Goal: Task Accomplishment & Management: Manage account settings

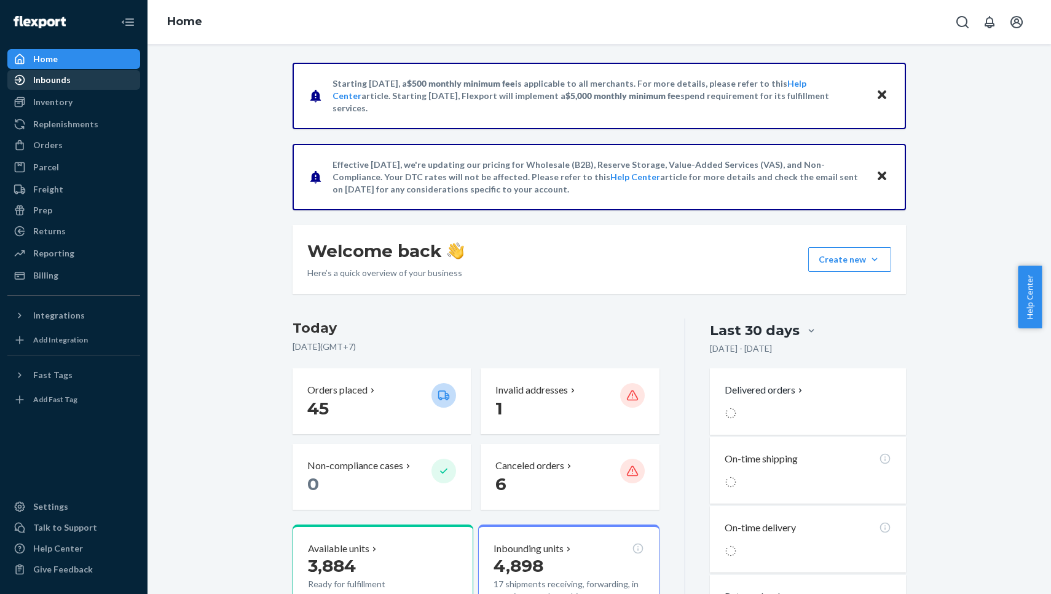
click at [81, 86] on div "Inbounds" at bounding box center [74, 79] width 130 height 17
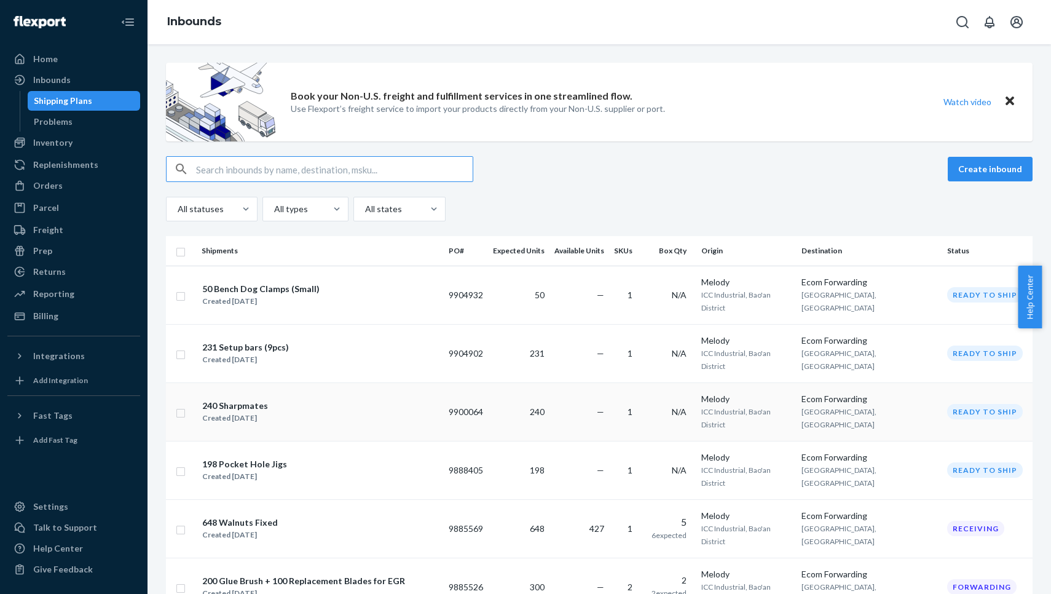
scroll to position [105, 0]
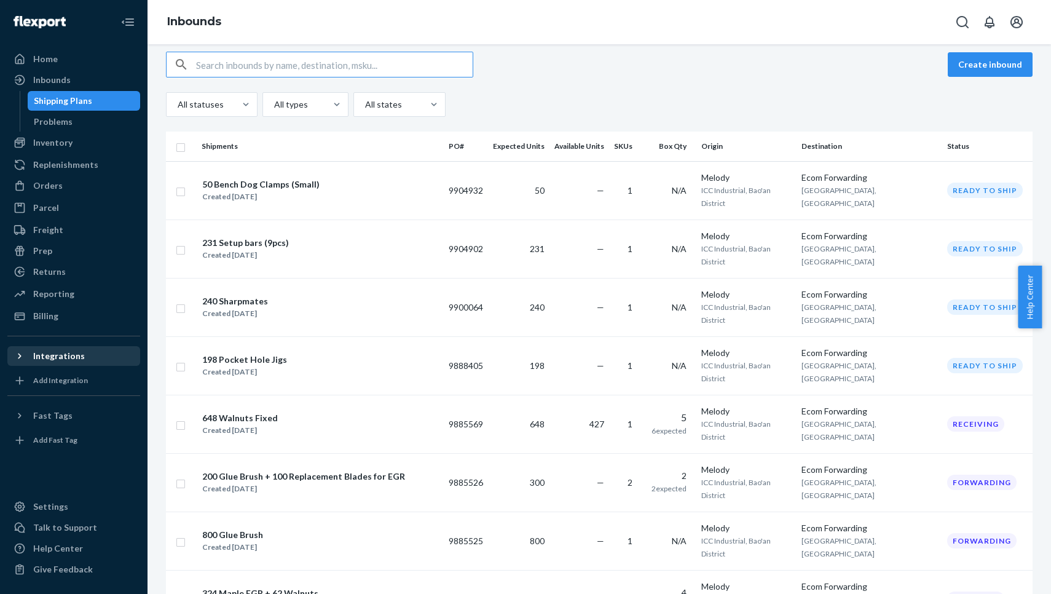
click at [101, 359] on div "Integrations" at bounding box center [74, 355] width 130 height 17
click at [103, 383] on div "Shopify" at bounding box center [74, 376] width 130 height 17
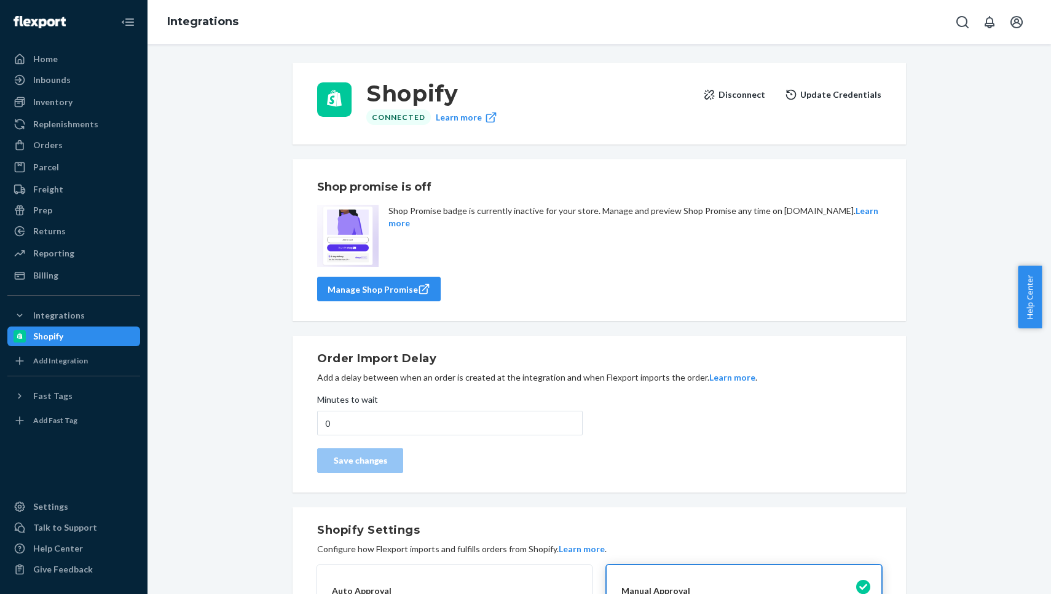
click at [366, 593] on p "You want Flexport to automatically approve orders." at bounding box center [454, 604] width 245 height 12
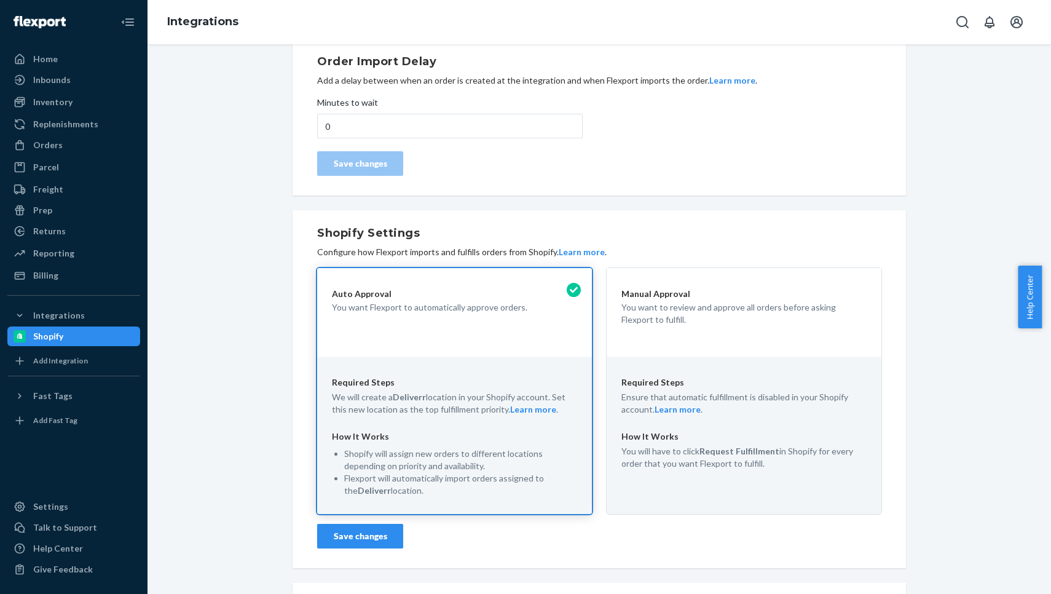
scroll to position [251, 0]
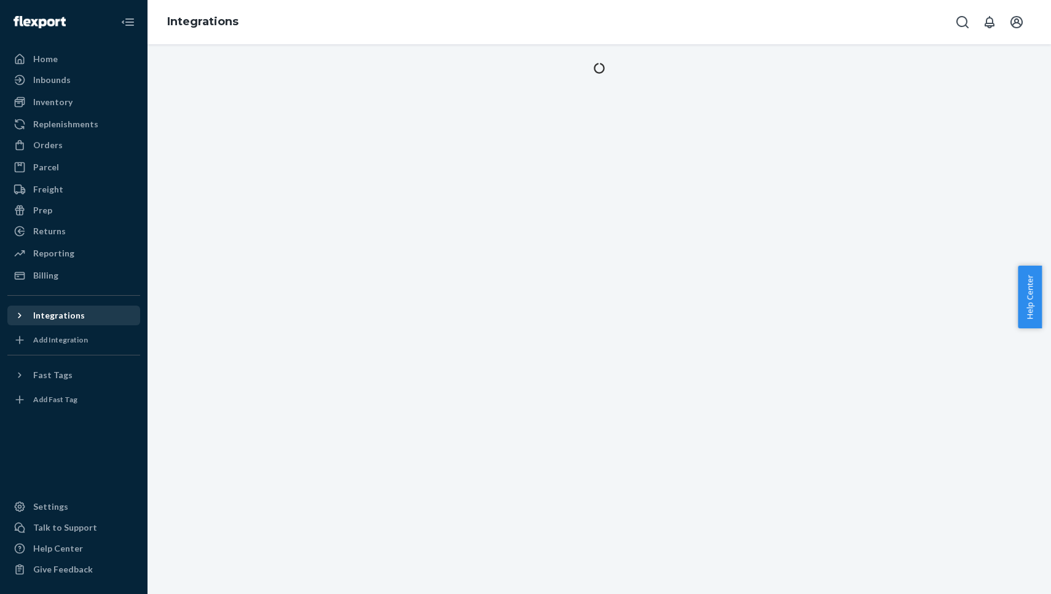
click at [90, 321] on div "Integrations" at bounding box center [74, 315] width 130 height 17
click at [65, 318] on div "Integrations" at bounding box center [59, 315] width 52 height 12
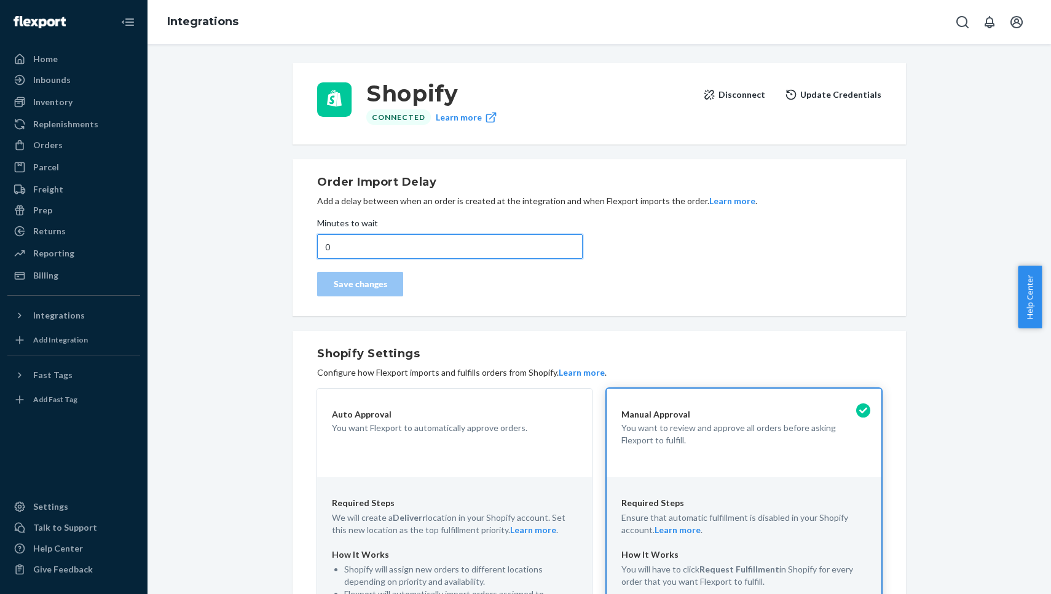
click at [387, 240] on input "0" at bounding box center [450, 246] width 266 height 25
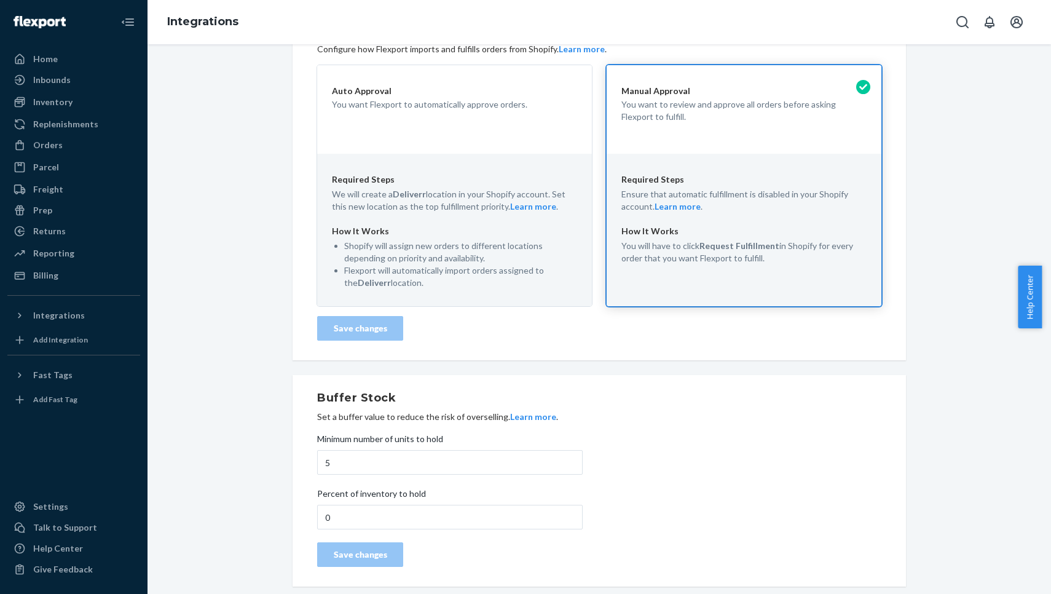
scroll to position [358, 0]
type input "720"
click at [516, 97] on div "Auto Approval You want Flexport to automatically approve orders." at bounding box center [454, 97] width 245 height 27
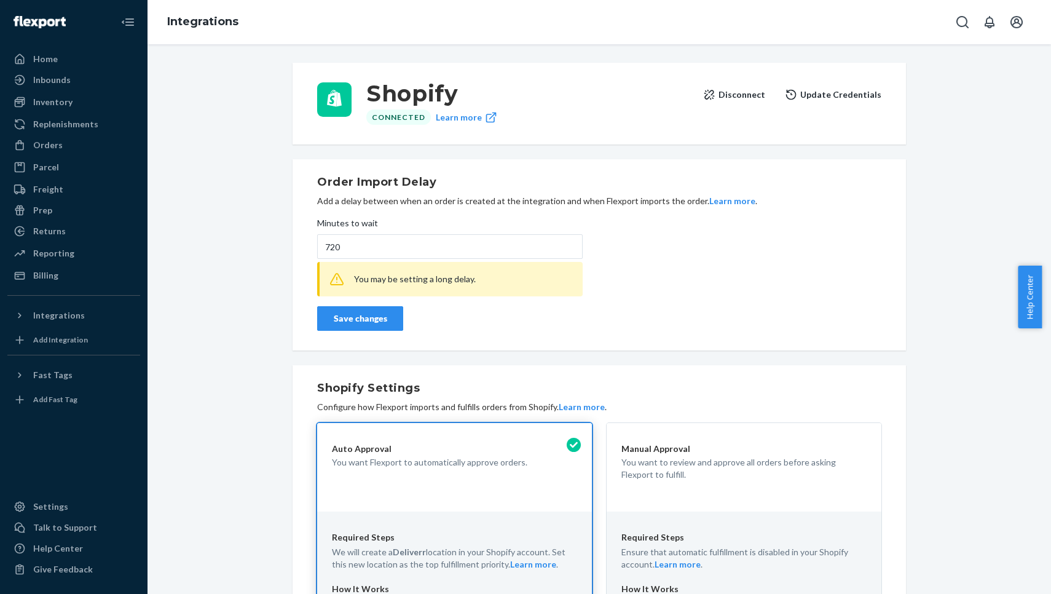
scroll to position [0, 0]
click at [355, 332] on div "Order Import Delay Add a delay between when an order is created at the integrat…" at bounding box center [599, 255] width 564 height 162
click at [344, 322] on div "Save changes" at bounding box center [360, 318] width 65 height 12
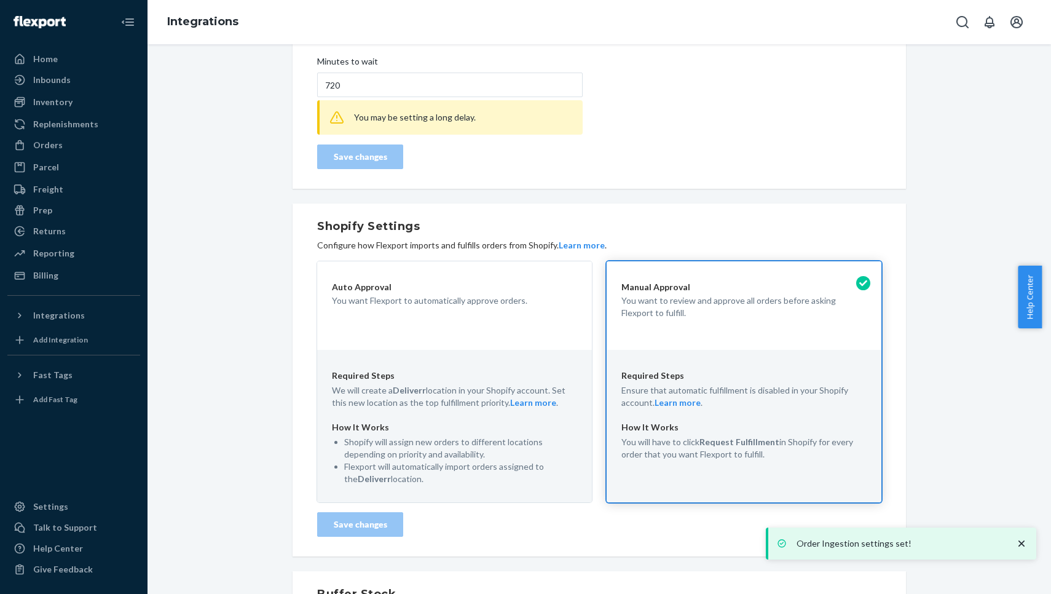
scroll to position [162, 0]
click at [376, 433] on div "How It Works Shopify will assign new orders to different locations depending on…" at bounding box center [454, 451] width 245 height 66
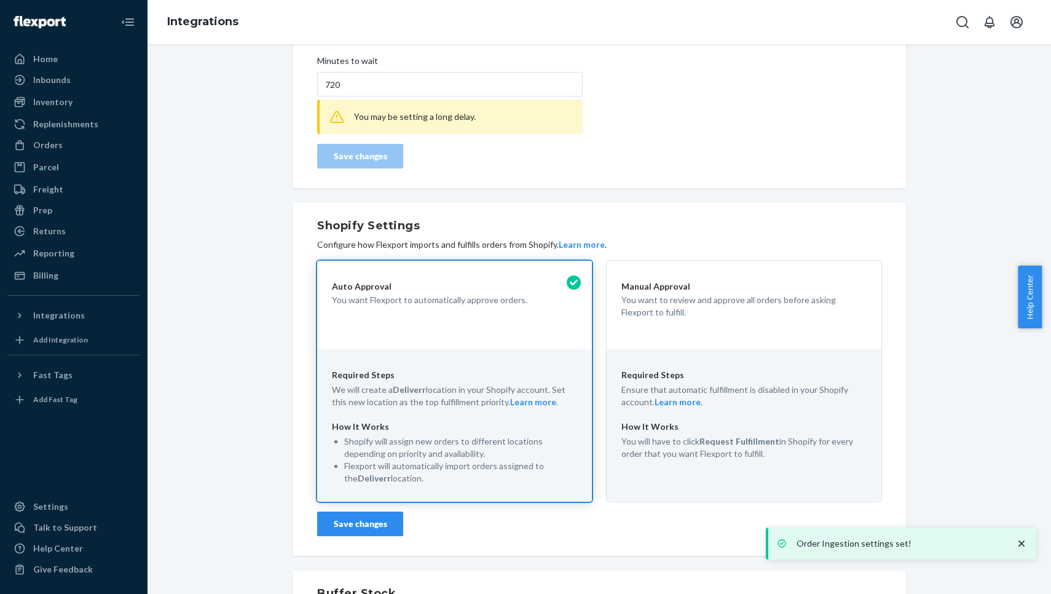
click at [336, 519] on div "Save changes" at bounding box center [360, 524] width 65 height 12
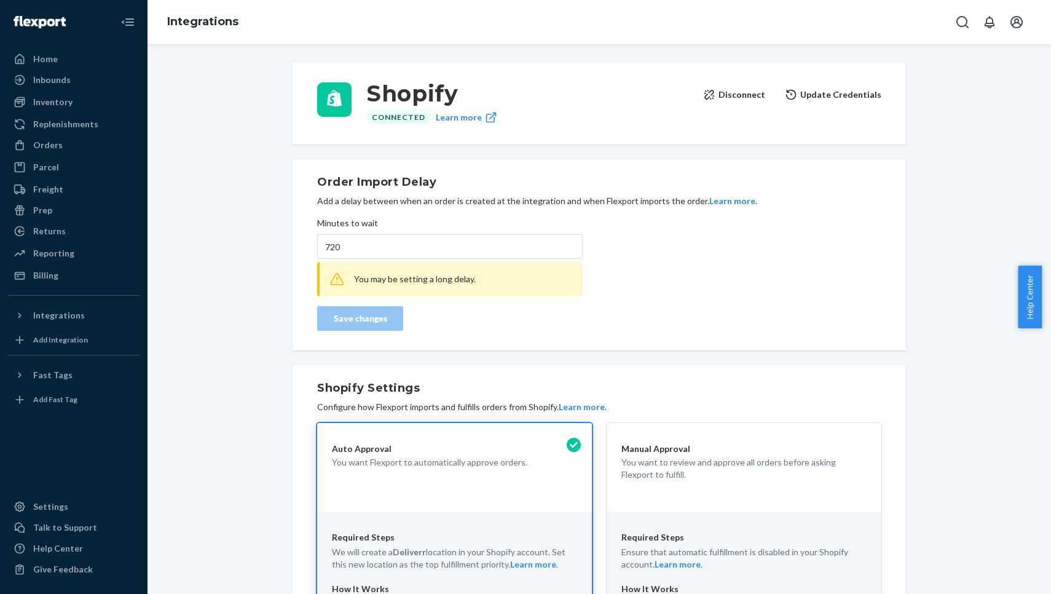
scroll to position [0, 0]
